Goal: Task Accomplishment & Management: Use online tool/utility

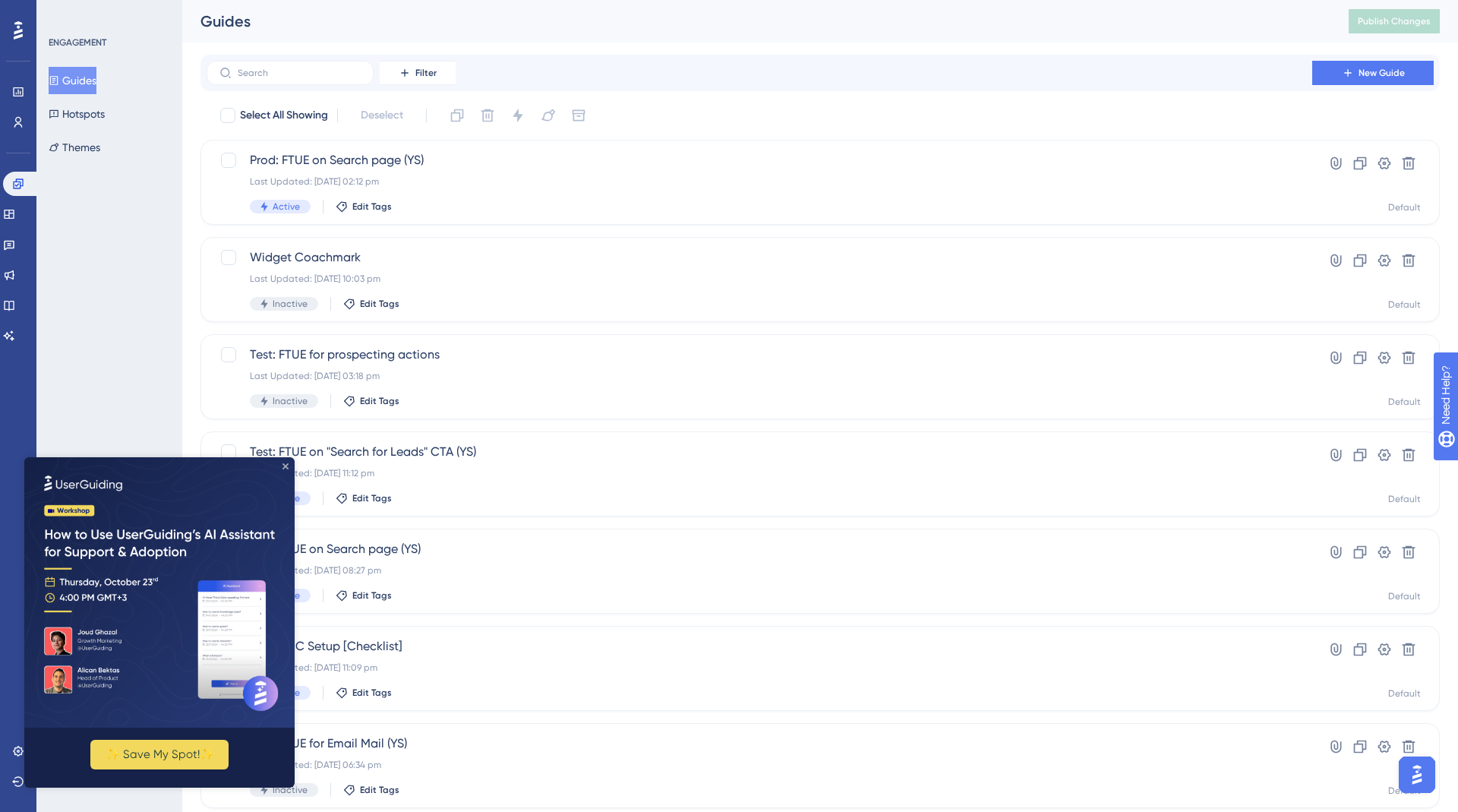
click at [285, 467] on icon "Close Preview" at bounding box center [285, 466] width 6 height 6
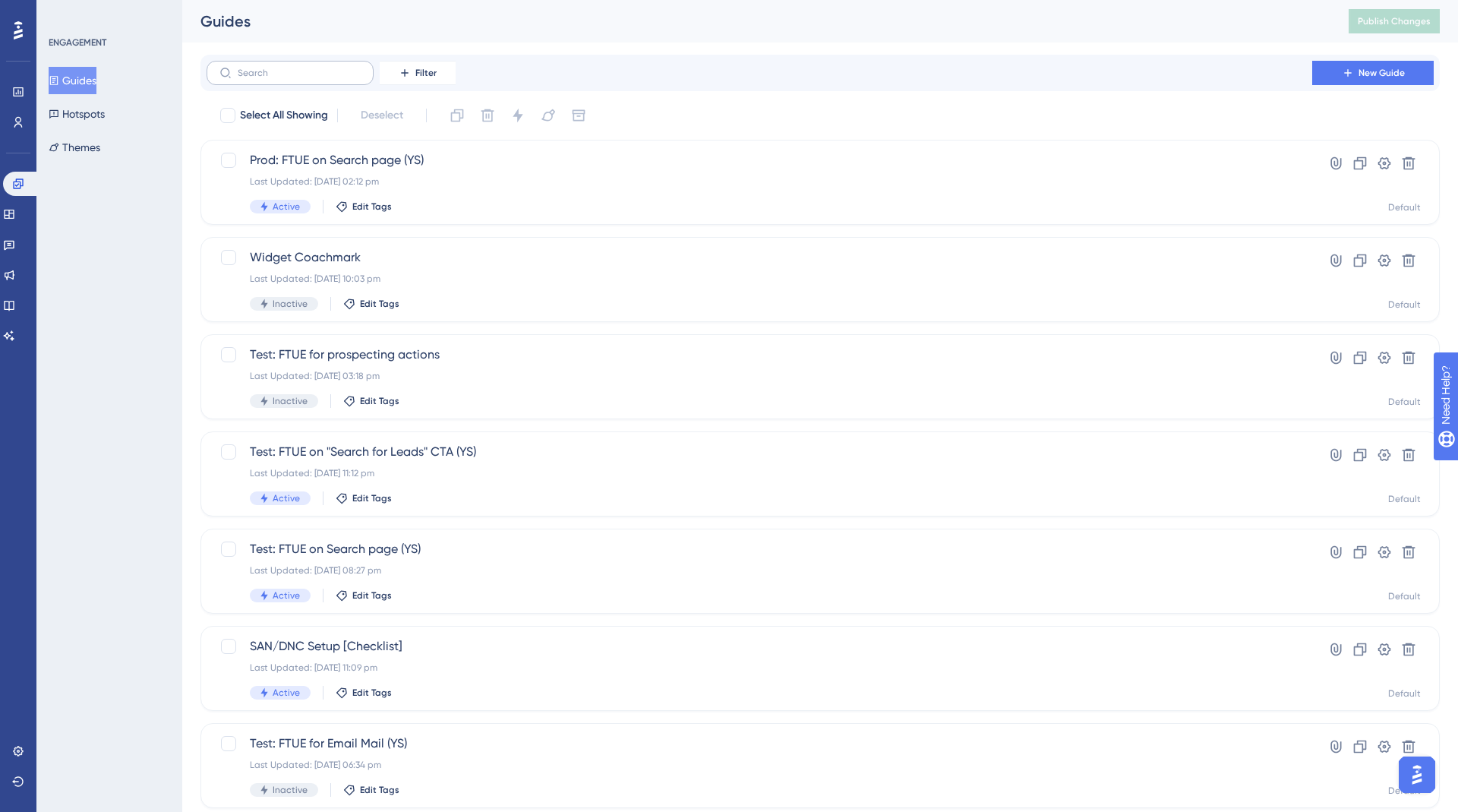
click at [270, 81] on label at bounding box center [290, 72] width 167 height 24
click at [270, 78] on input "text" at bounding box center [299, 72] width 123 height 10
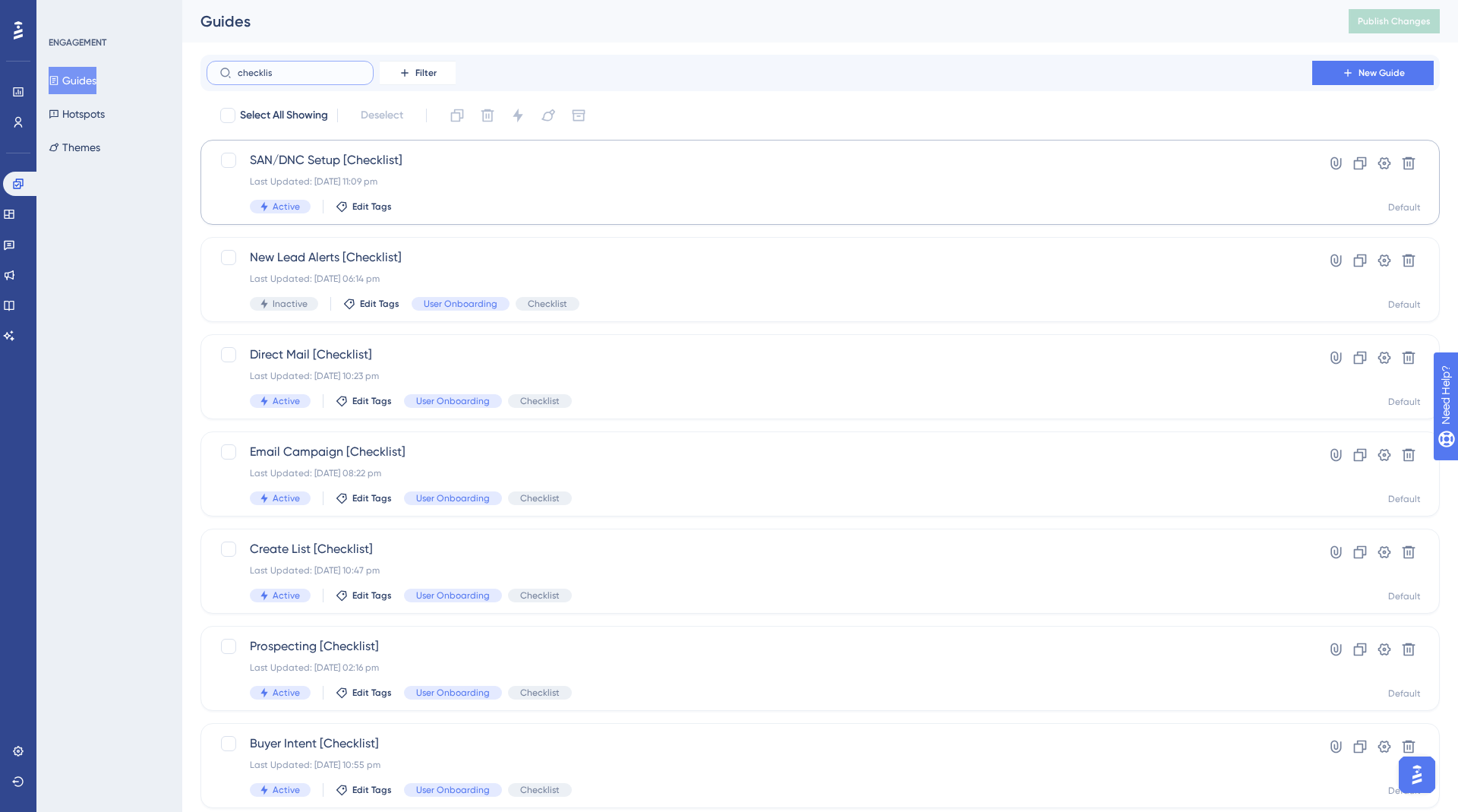
type input "checklist"
click at [405, 171] on div "SAN/DNC Setup [Checklist] Last Updated: 06 Oct 2025 11:09 pm Active Edit Tags" at bounding box center [759, 182] width 1019 height 62
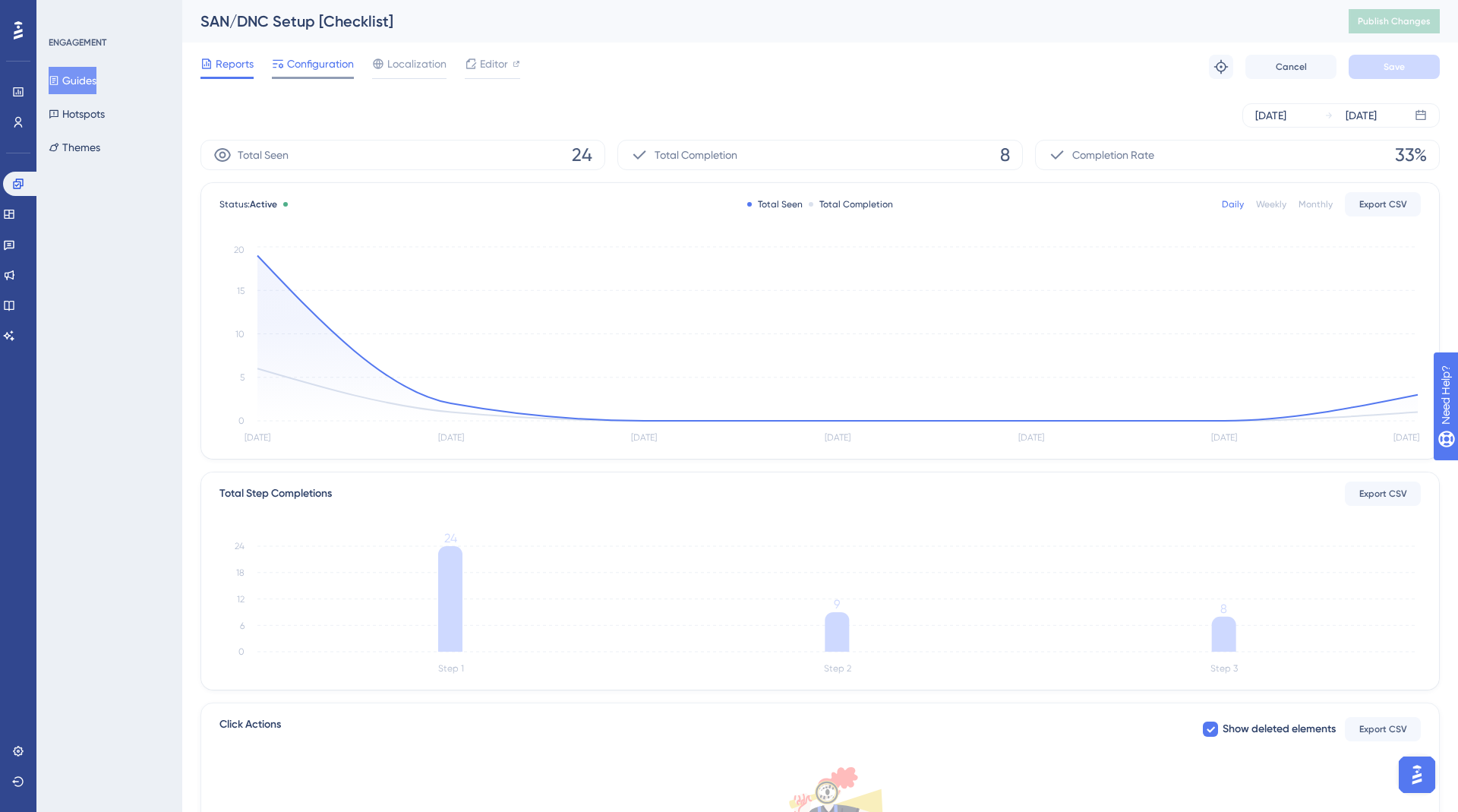
click at [318, 68] on span "Configuration" at bounding box center [320, 64] width 67 height 19
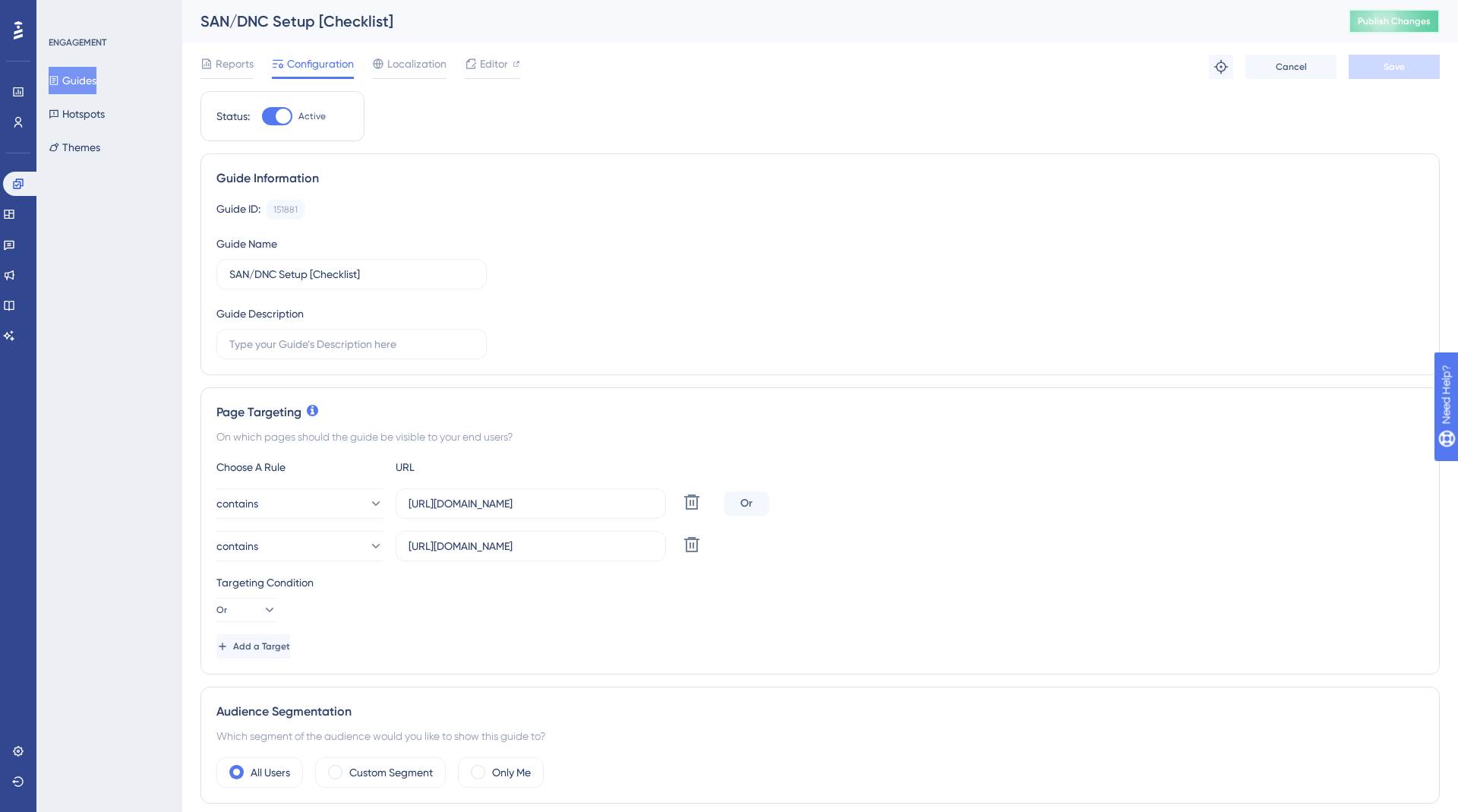
click at [1413, 19] on span "Publish Changes" at bounding box center [1394, 20] width 73 height 12
click at [1374, 22] on span "Publish Changes" at bounding box center [1394, 20] width 73 height 12
click at [1386, 17] on span "Publish Changes" at bounding box center [1394, 20] width 73 height 12
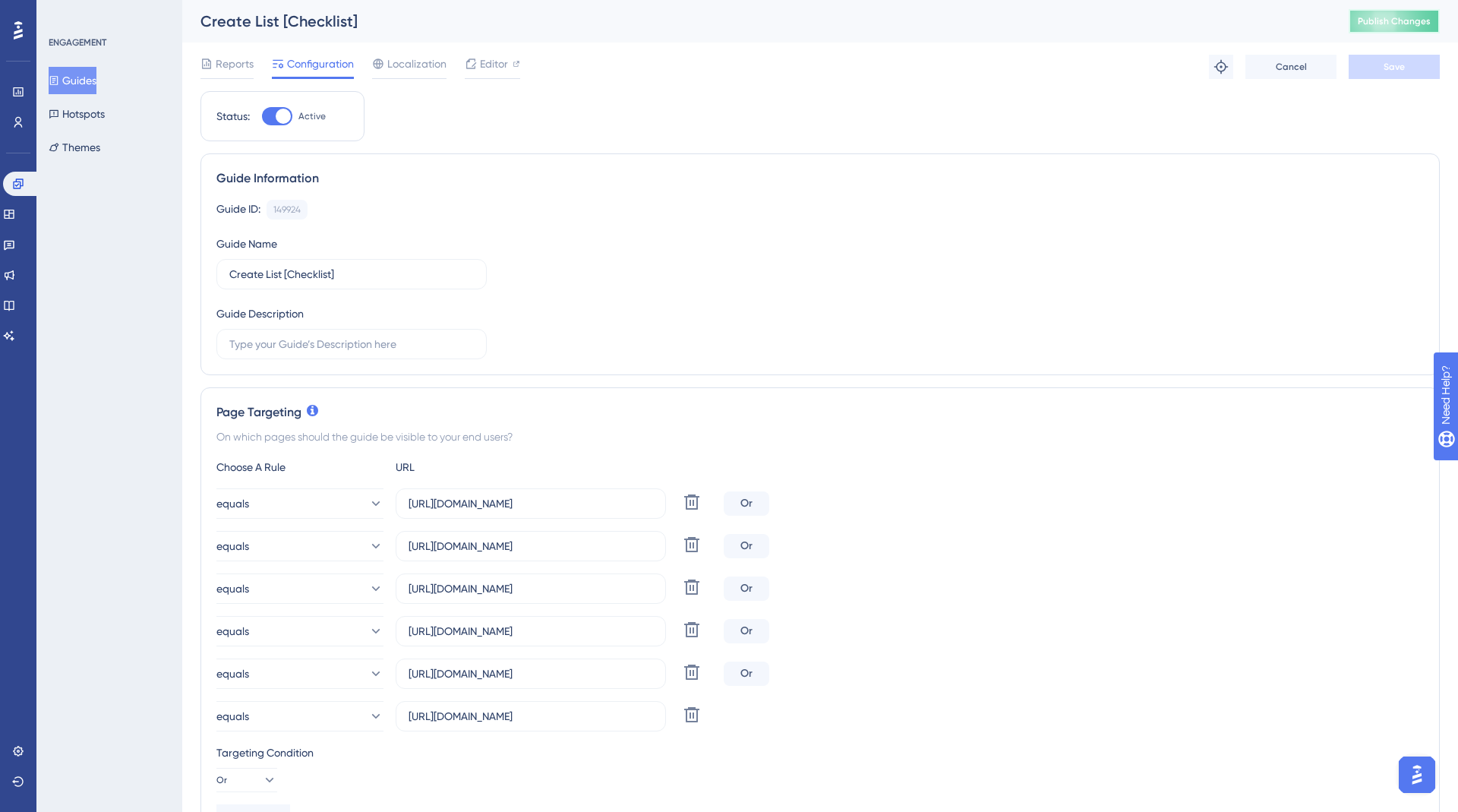
click at [1397, 18] on span "Publish Changes" at bounding box center [1394, 20] width 73 height 12
